Goal: Task Accomplishment & Management: Manage account settings

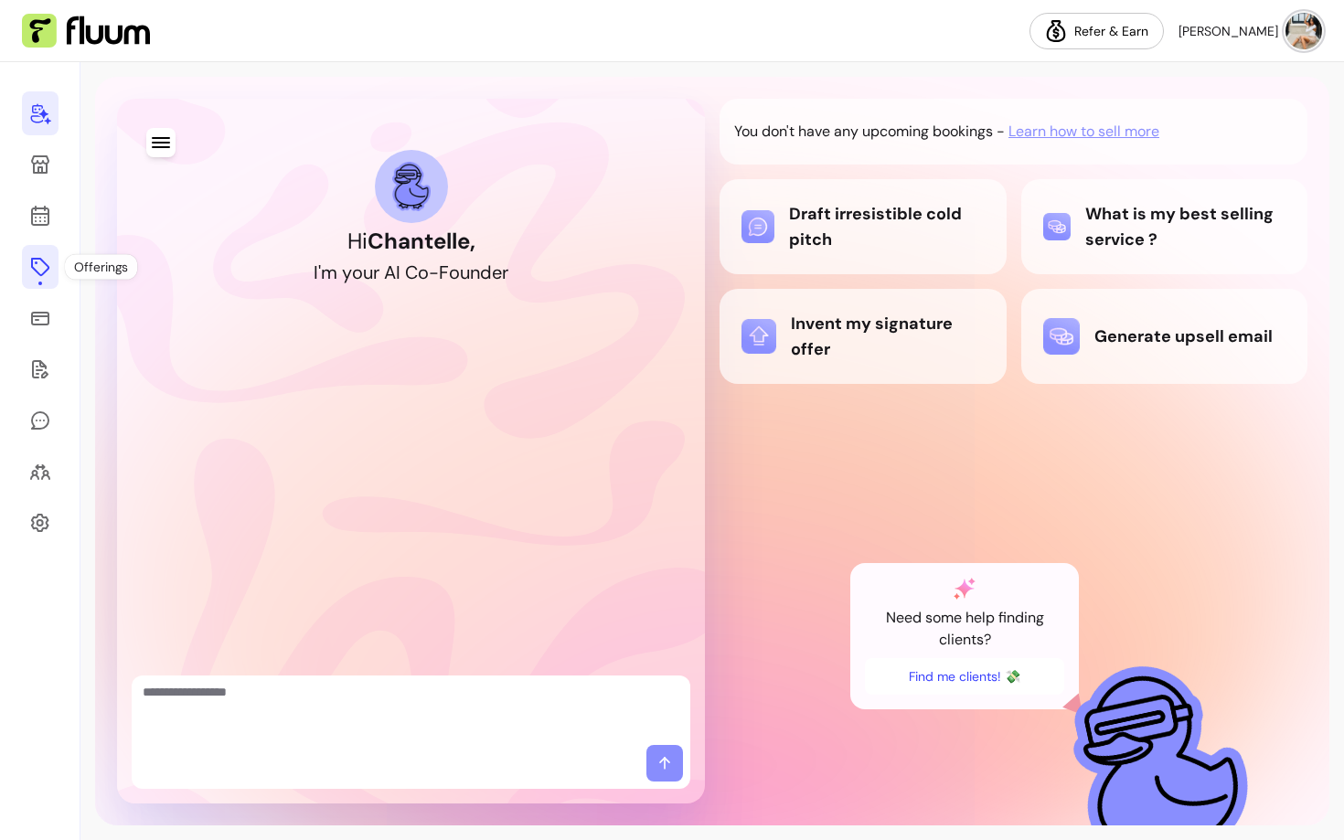
click at [45, 266] on icon at bounding box center [40, 267] width 22 height 22
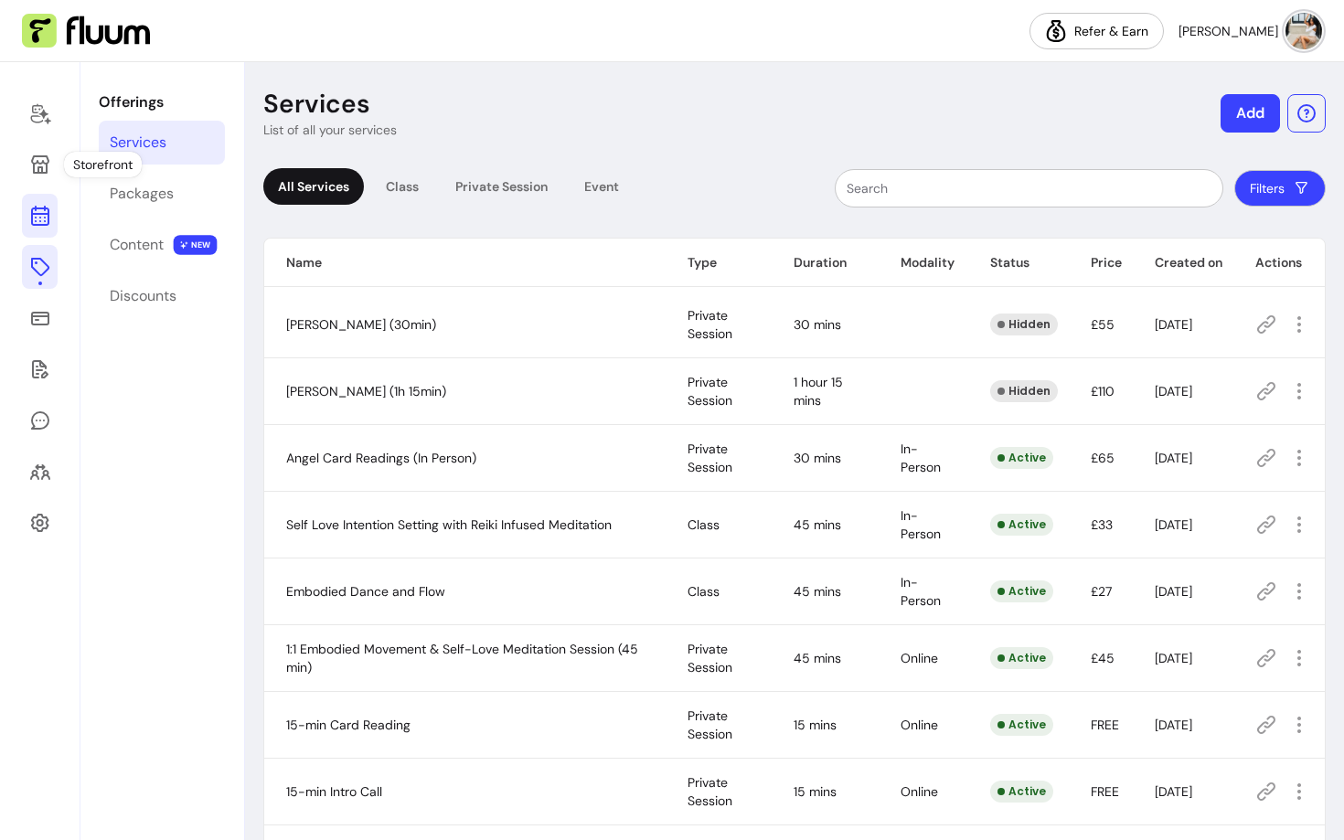
click at [37, 220] on icon at bounding box center [40, 216] width 22 height 22
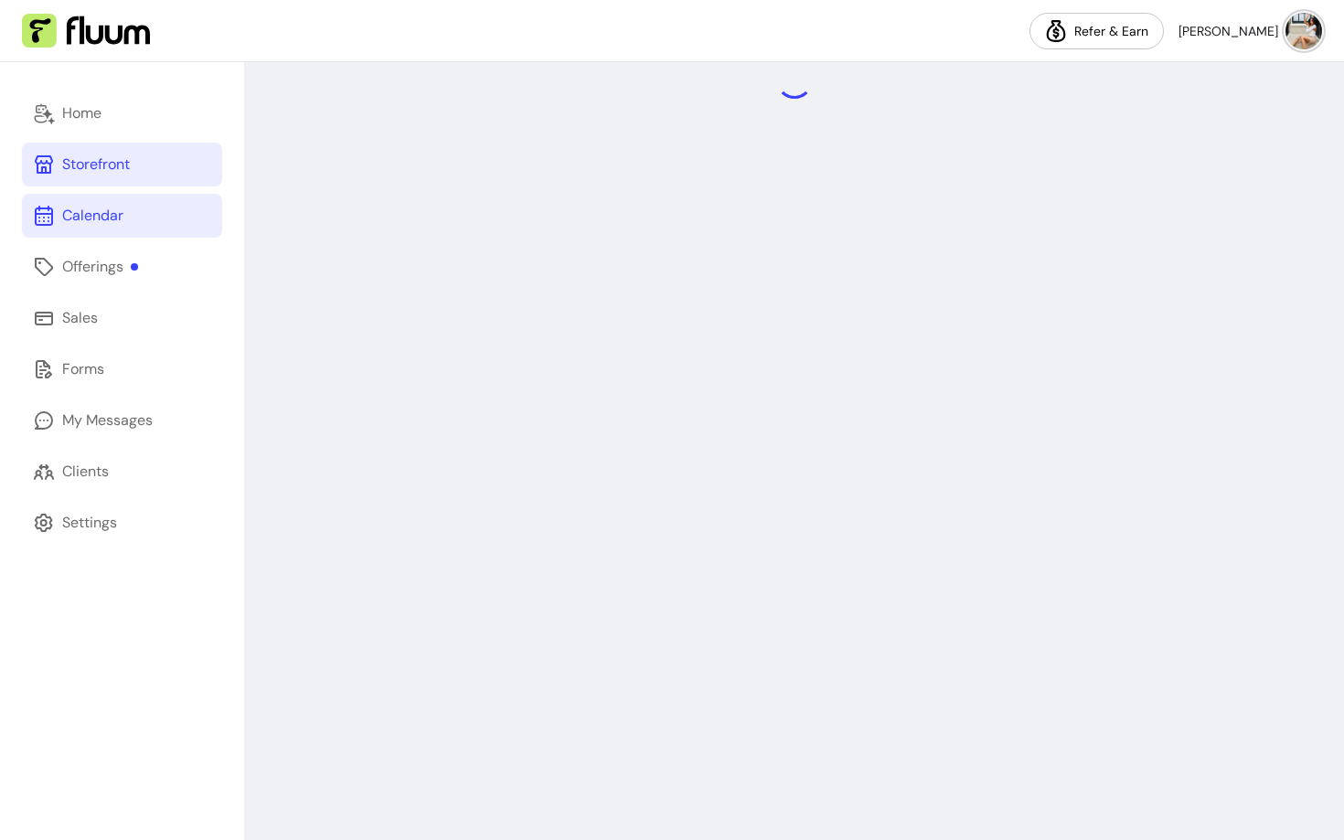
click at [103, 155] on div "Storefront" at bounding box center [96, 165] width 68 height 22
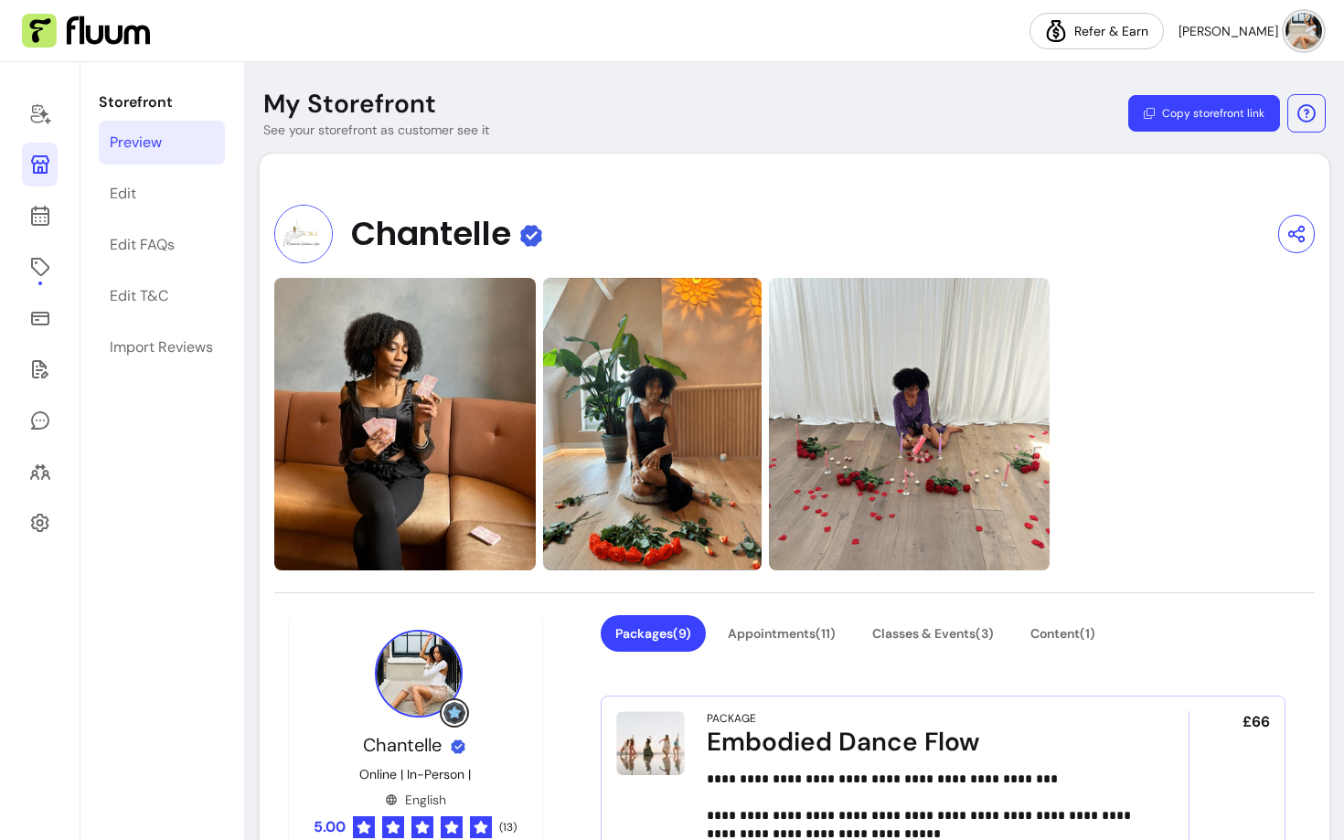
click at [1242, 122] on button "Copy storefront link" at bounding box center [1205, 113] width 152 height 37
click at [98, 178] on div "Storefront Preview Edit Edit FAQs Edit T&C Import Reviews" at bounding box center [161, 451] width 163 height 778
click at [146, 196] on link "Edit" at bounding box center [162, 194] width 126 height 44
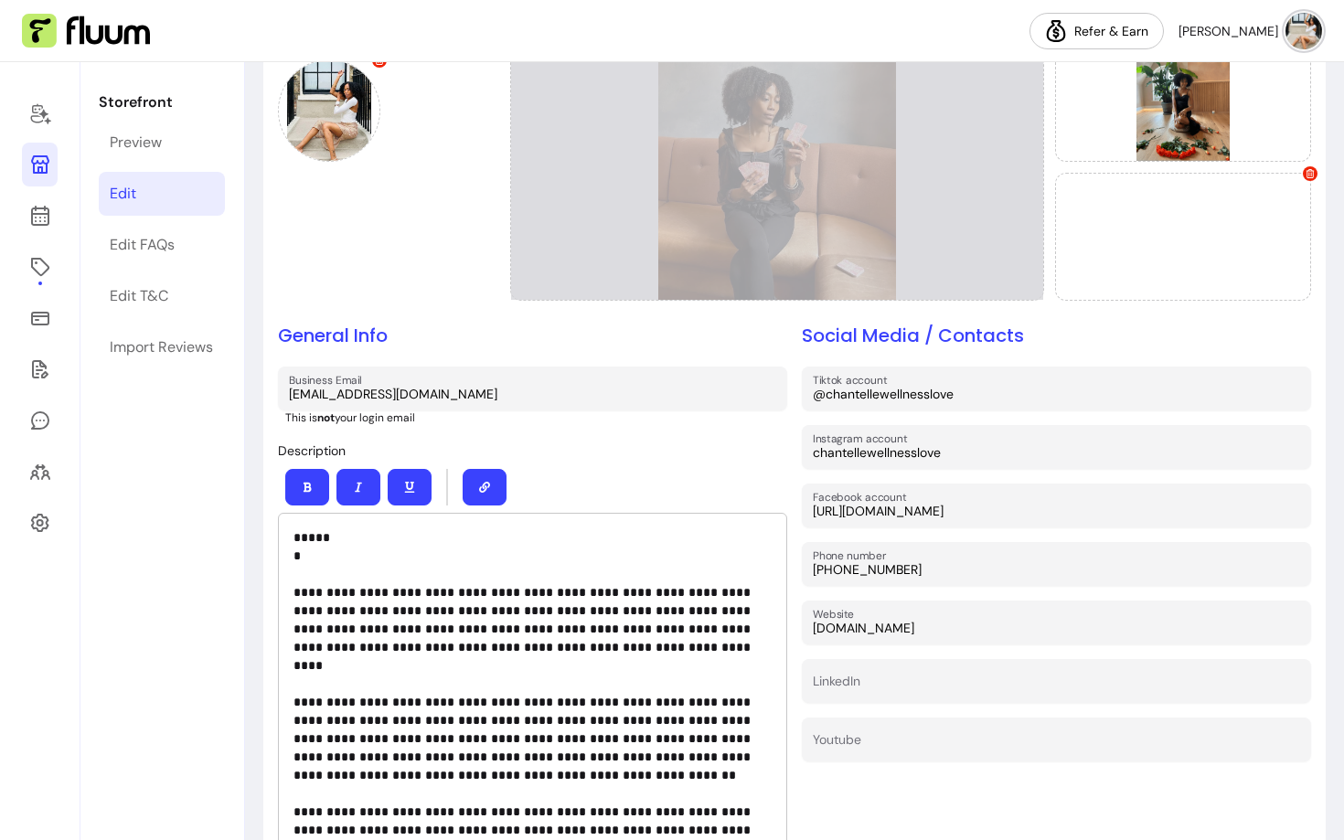
scroll to position [216, 0]
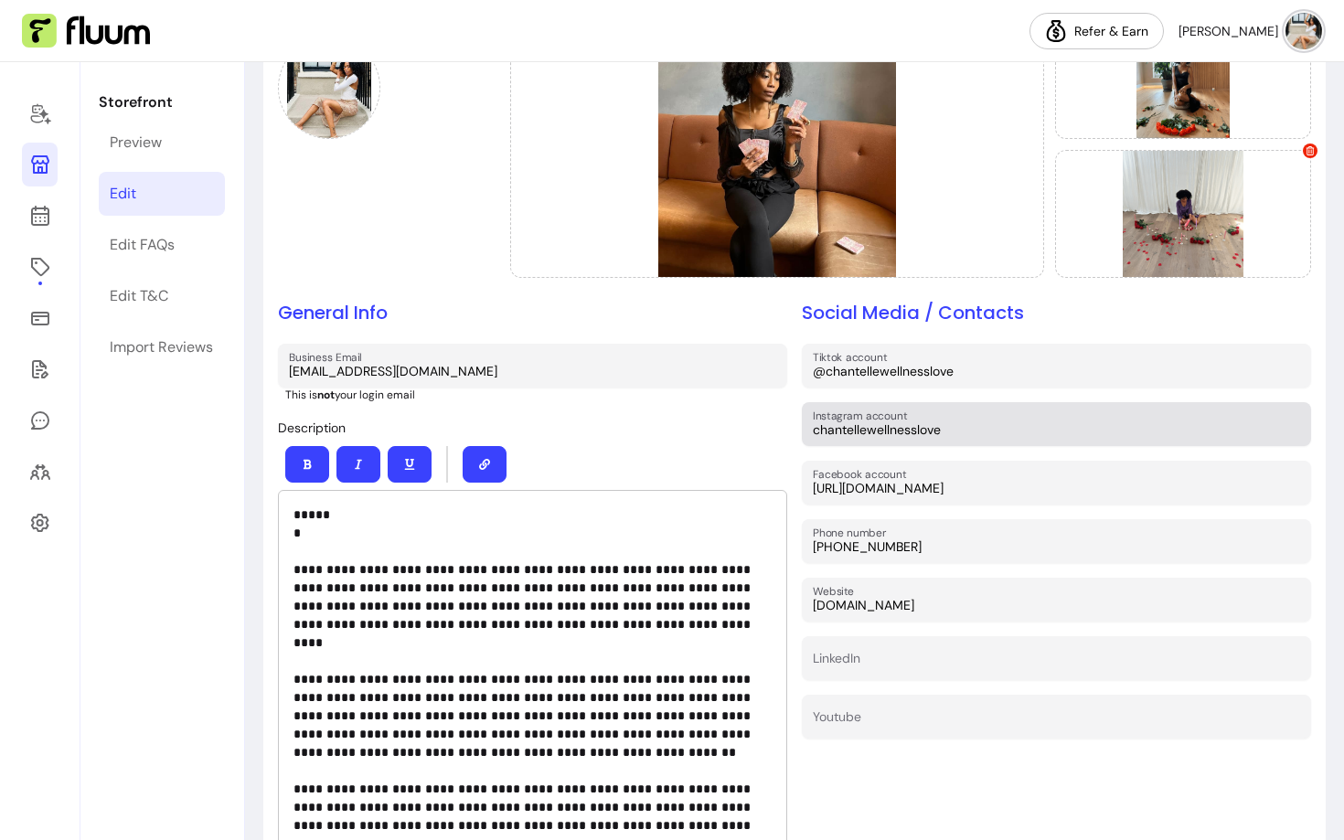
click at [953, 431] on input "chantellewellnesslove" at bounding box center [1056, 430] width 487 height 18
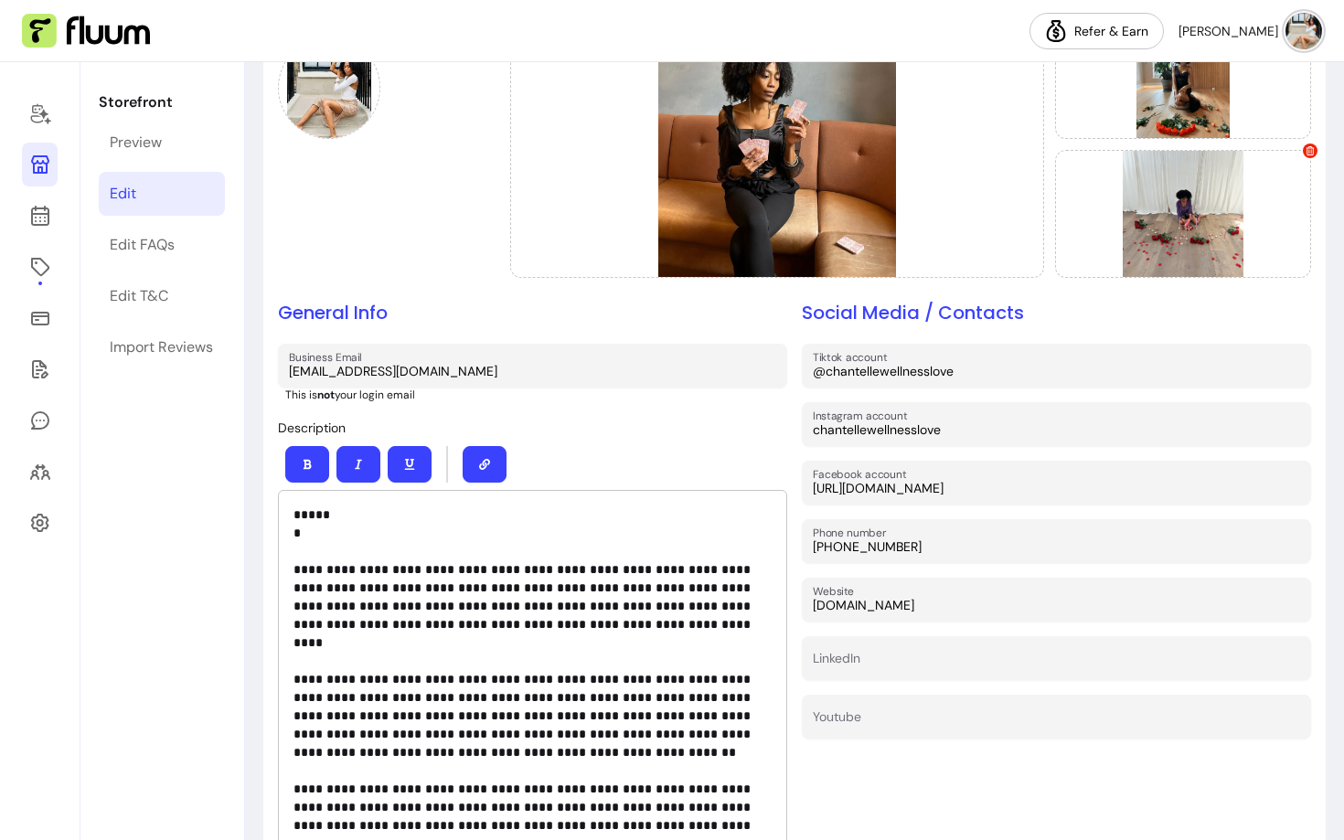
click at [953, 431] on input "chantellewellnesslove" at bounding box center [1056, 430] width 487 height 18
